Goal: Navigation & Orientation: Find specific page/section

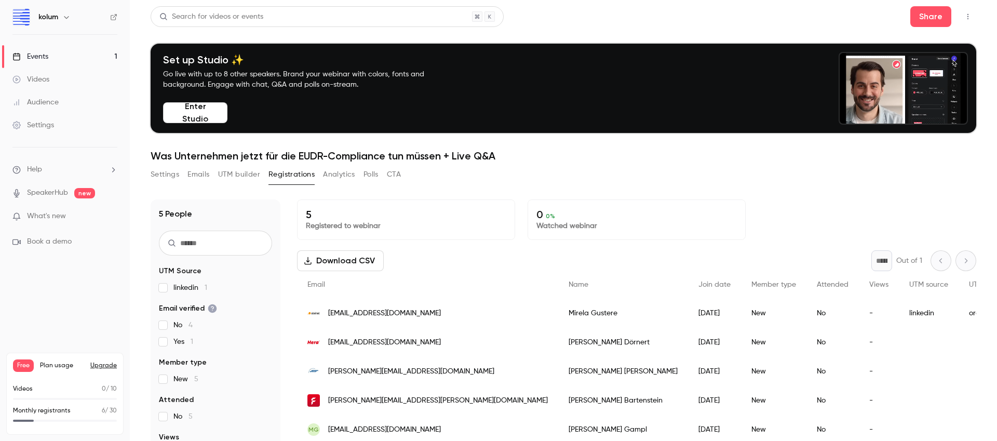
scroll to position [79, 0]
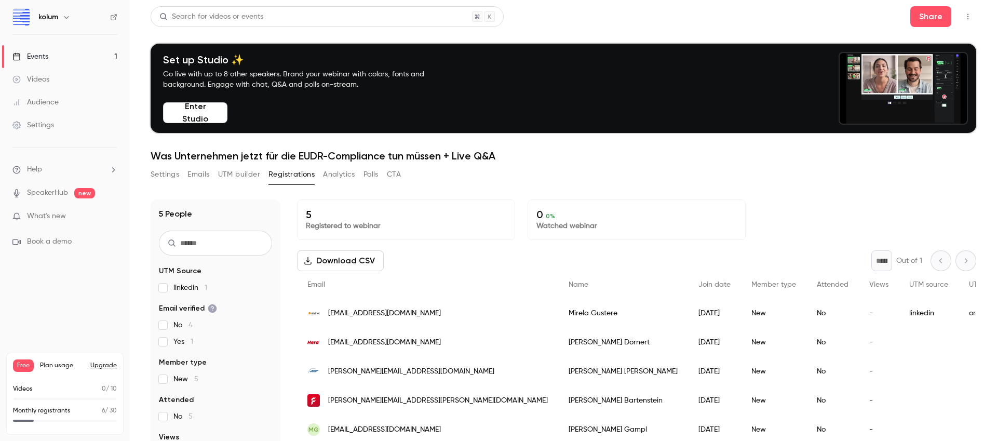
click at [65, 56] on link "Events 1" at bounding box center [65, 56] width 130 height 23
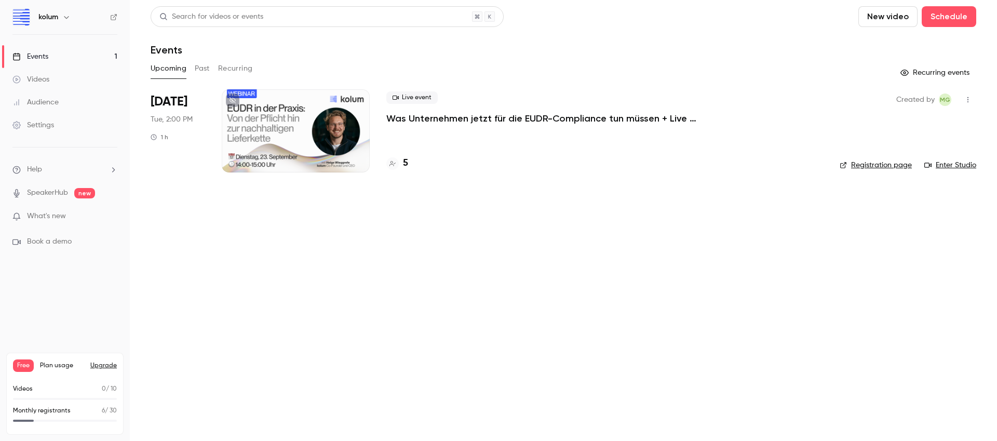
click at [252, 151] on div at bounding box center [296, 130] width 148 height 83
